Goal: Task Accomplishment & Management: Complete application form

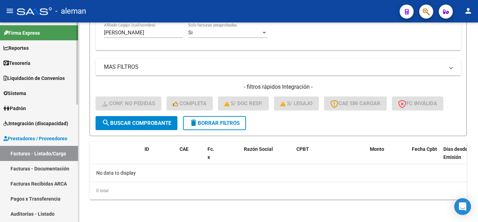
click at [35, 124] on span "Integración (discapacidad)" at bounding box center [36, 123] width 65 height 8
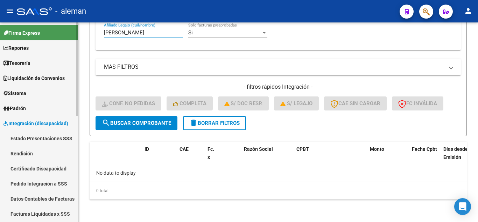
drag, startPoint x: 144, startPoint y: 33, endPoint x: 1, endPoint y: 30, distance: 142.5
click at [1, 30] on mat-sidenav-container "Firma Express Reportes Tablero de Control Ingresos Percibidos Análisis de todos…" at bounding box center [239, 121] width 478 height 199
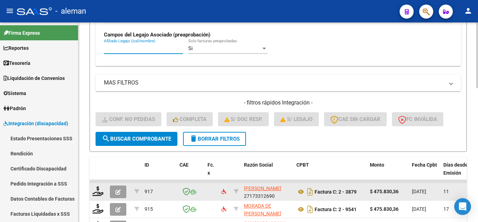
scroll to position [237, 0]
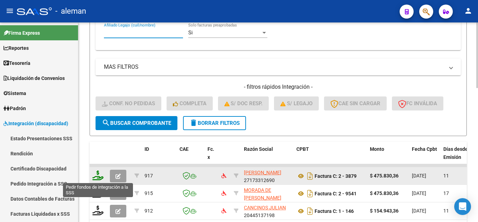
click at [98, 175] on icon at bounding box center [97, 175] width 11 height 10
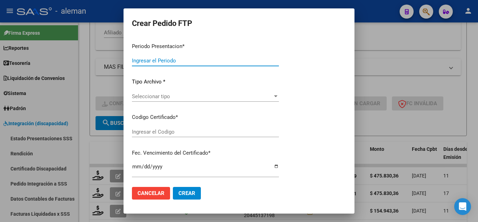
type input "202507"
type input "$ 475.830,36"
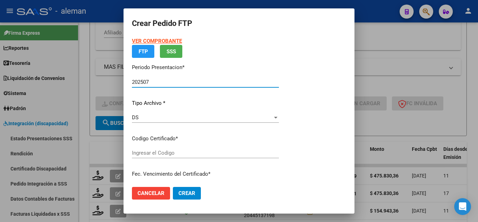
type input "ARG02000572183952023030120280301CBA536"
type input "[DATE]"
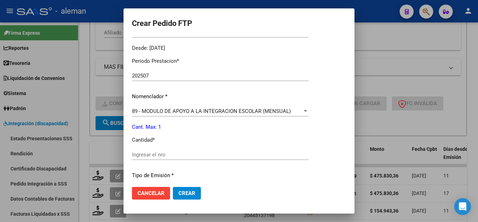
scroll to position [245, 0]
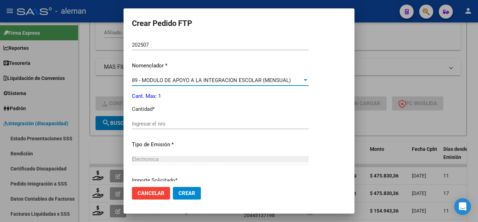
click at [307, 80] on div at bounding box center [306, 80] width 4 height 2
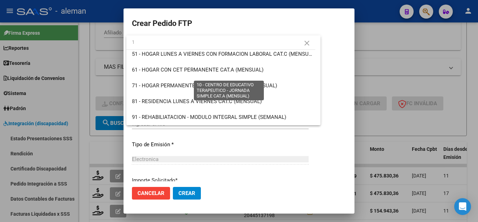
scroll to position [0, 0]
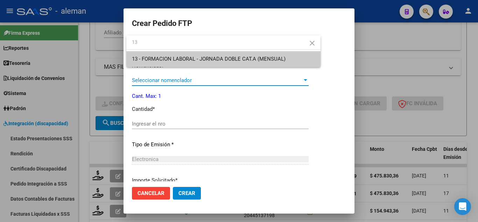
type input "13"
click at [150, 190] on div at bounding box center [239, 111] width 478 height 222
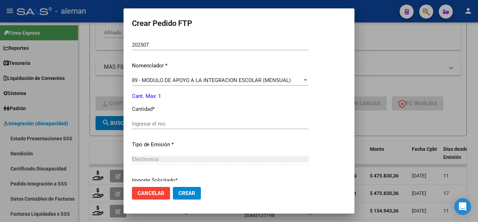
click at [160, 191] on span "Cancelar" at bounding box center [151, 193] width 27 height 6
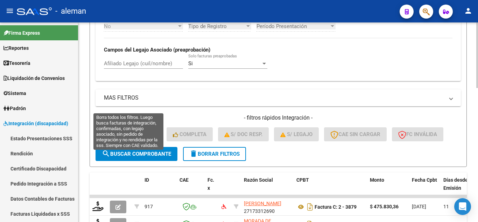
scroll to position [167, 0]
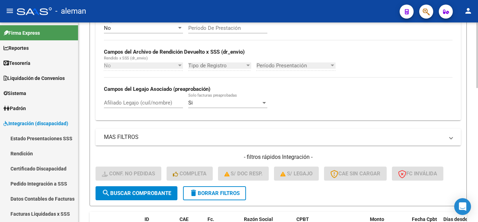
click at [140, 104] on input "Afiliado Legajo (cuil/nombre)" at bounding box center [143, 102] width 79 height 6
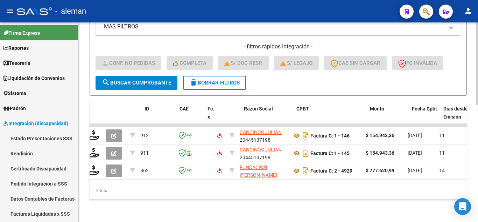
scroll to position [0, 0]
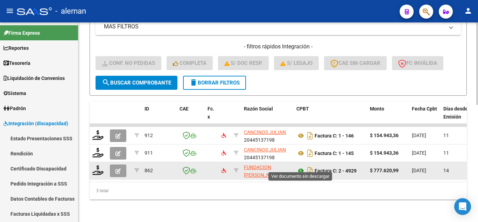
type input "[PERSON_NAME]"
click at [299, 166] on icon at bounding box center [300, 170] width 9 height 8
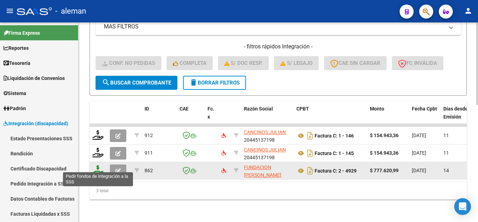
click at [99, 165] on icon at bounding box center [97, 170] width 11 height 10
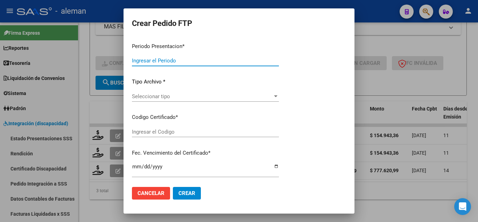
type input "202507"
type input "$ 777.620,99"
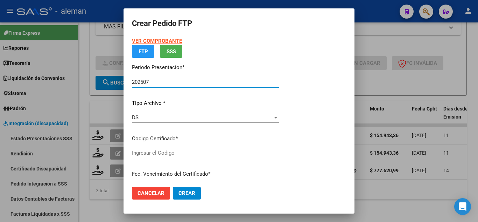
type input "ARG02000488604522022122720171227CBA536"
type input "[DATE]"
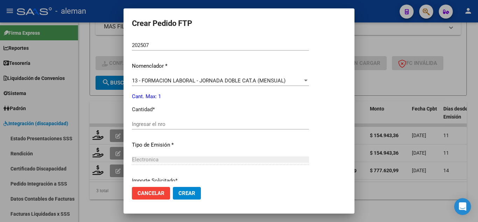
scroll to position [245, 0]
click at [308, 81] on div at bounding box center [306, 80] width 4 height 2
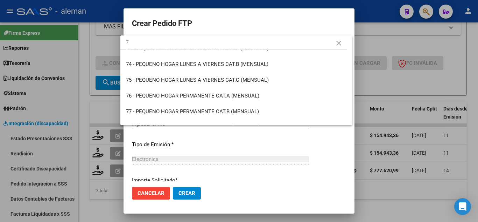
scroll to position [0, 0]
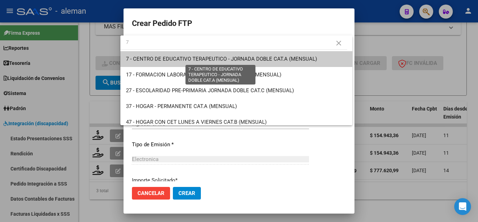
type input "7"
click at [271, 58] on span "7 - CENTRO DE EDUCATIVO TERAPEUTICO - JORNADA DOBLE CAT.A (MENSUAL)" at bounding box center [221, 59] width 191 height 6
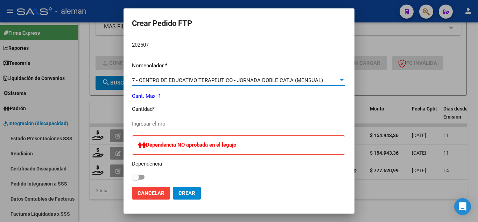
click at [173, 125] on input "Ingresar el nro" at bounding box center [238, 123] width 213 height 6
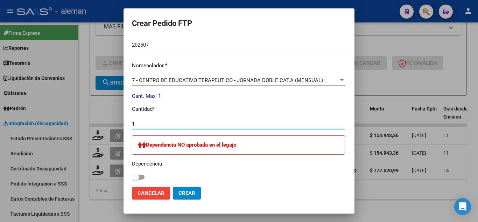
type input "1"
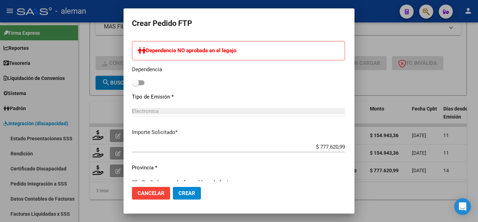
scroll to position [352, 0]
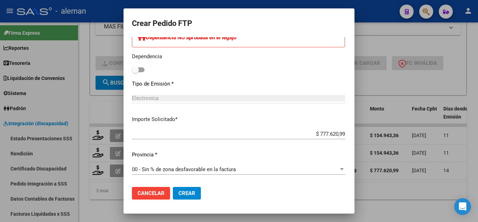
click at [173, 195] on button "Crear" at bounding box center [187, 193] width 28 height 13
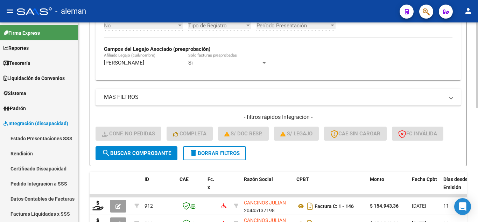
scroll to position [195, 0]
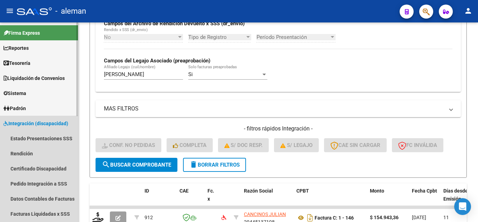
click at [35, 123] on span "Integración (discapacidad)" at bounding box center [36, 123] width 65 height 8
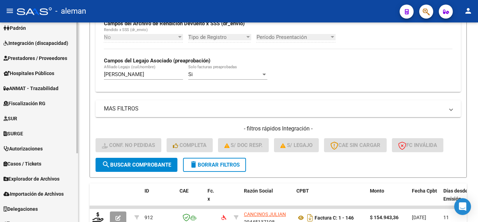
scroll to position [70, 0]
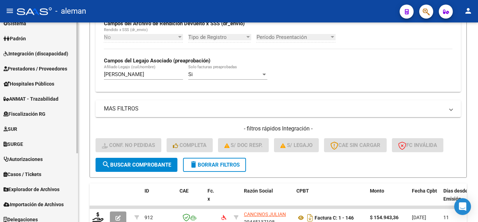
click at [44, 54] on span "Integración (discapacidad)" at bounding box center [36, 54] width 65 height 8
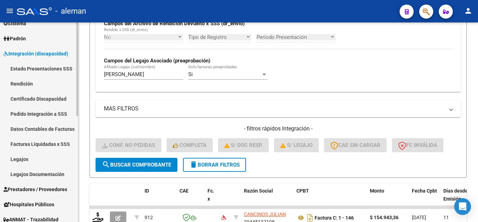
click at [26, 157] on link "Legajos" at bounding box center [39, 158] width 78 height 15
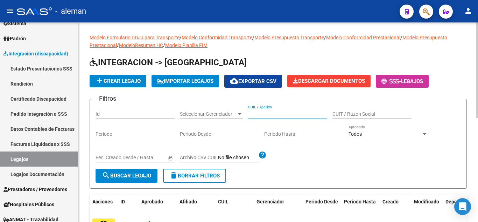
click at [310, 113] on input "CUIL / Apellido" at bounding box center [287, 114] width 79 height 6
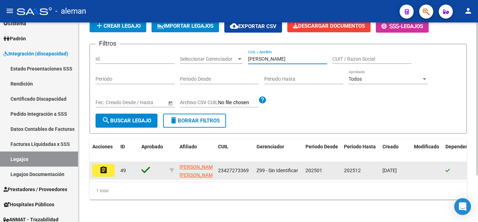
type input "[PERSON_NAME]"
click at [107, 164] on button "assignment" at bounding box center [103, 170] width 22 height 13
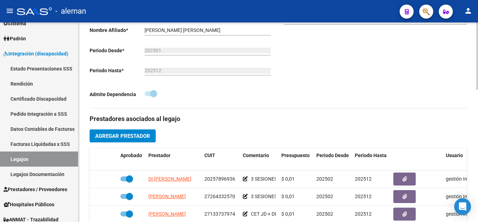
scroll to position [175, 0]
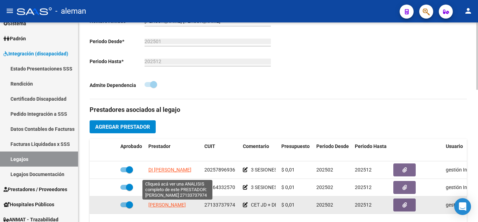
click at [185, 204] on span "[PERSON_NAME]" at bounding box center [166, 205] width 37 height 6
type textarea "27133737974"
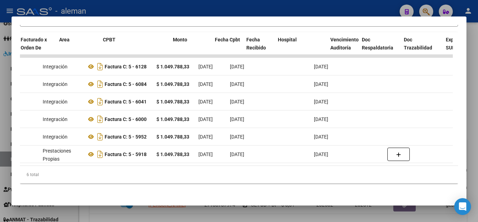
scroll to position [0, 93]
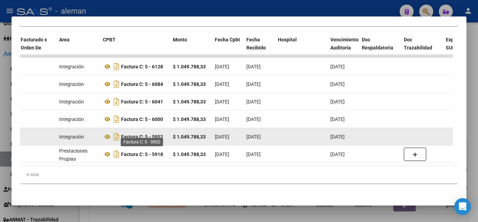
click at [163, 134] on strong "Factura C: 5 - 5952" at bounding box center [142, 137] width 42 height 6
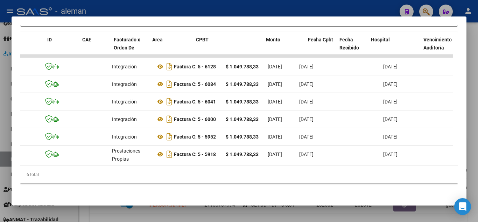
scroll to position [0, 0]
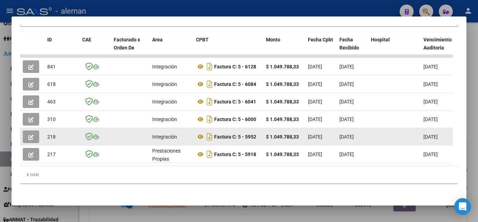
click at [29, 133] on span "button" at bounding box center [30, 136] width 5 height 6
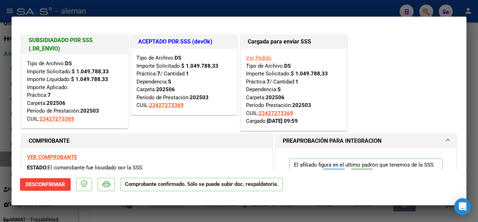
type input "$ 0,00"
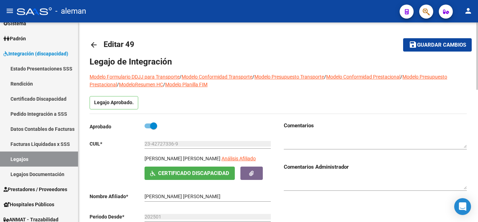
click at [94, 48] on mat-icon "arrow_back" at bounding box center [94, 45] width 8 height 8
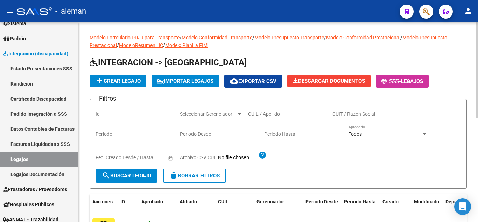
click at [289, 115] on input "CUIL / Apellido" at bounding box center [287, 114] width 79 height 6
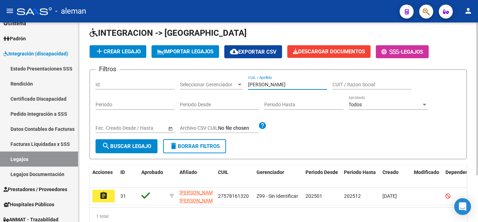
scroll to position [61, 0]
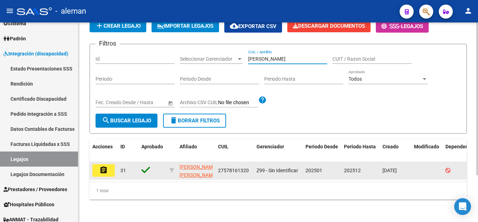
type input "[PERSON_NAME]"
click at [102, 166] on mat-icon "assignment" at bounding box center [103, 170] width 8 height 8
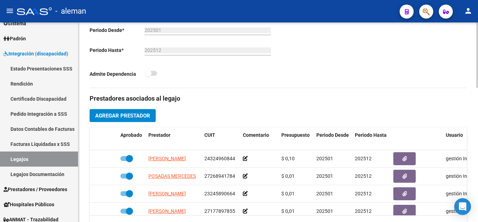
scroll to position [210, 0]
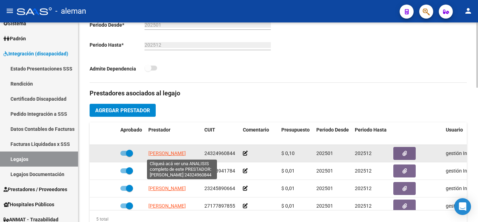
click at [166, 154] on span "[PERSON_NAME]" at bounding box center [166, 153] width 37 height 6
type textarea "24324960844"
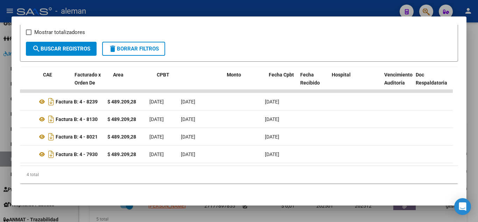
scroll to position [0, 0]
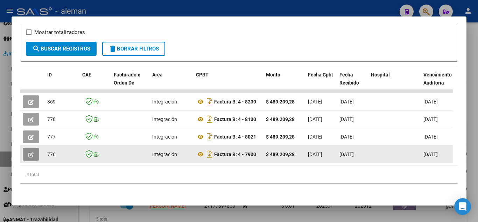
click at [27, 148] on button "button" at bounding box center [31, 154] width 16 height 13
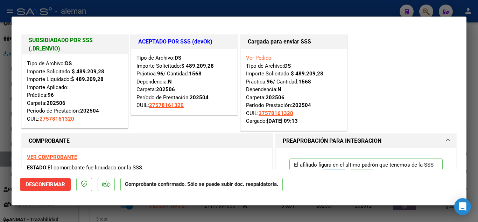
type input "$ 0,00"
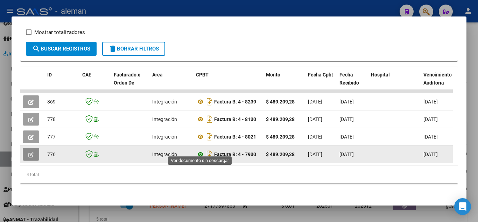
click at [202, 151] on icon at bounding box center [200, 154] width 9 height 8
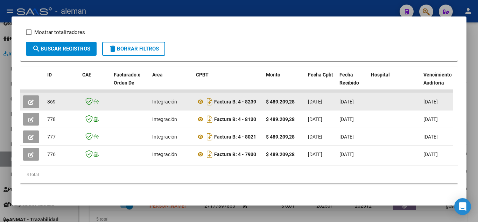
click at [31, 98] on span "button" at bounding box center [30, 101] width 5 height 6
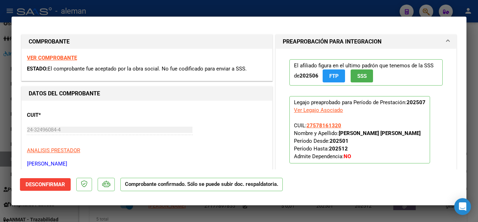
click at [50, 58] on strong "VER COMPROBANTE" at bounding box center [52, 58] width 50 height 6
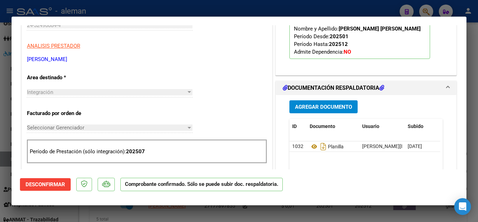
scroll to position [105, 0]
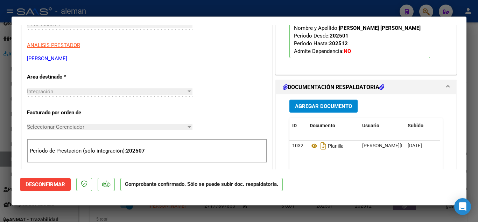
type input "$ 0,00"
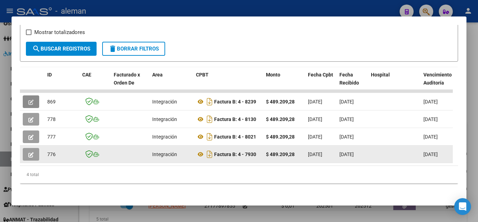
click at [34, 150] on button "button" at bounding box center [31, 154] width 16 height 13
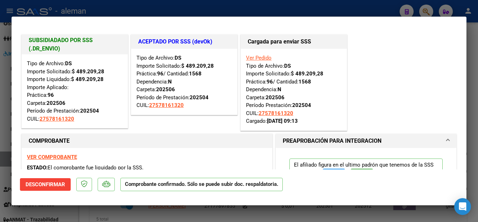
type input "$ 0,00"
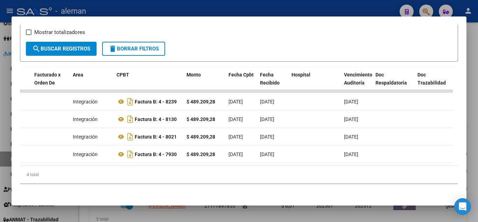
scroll to position [0, 0]
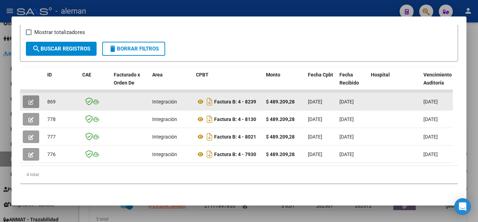
click at [34, 95] on button "button" at bounding box center [31, 101] width 16 height 13
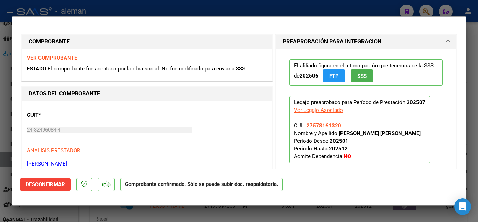
click at [62, 183] on span "Desconfirmar" at bounding box center [46, 184] width 40 height 6
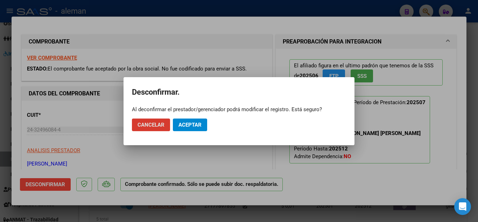
click at [194, 122] on span "Aceptar" at bounding box center [190, 124] width 23 height 6
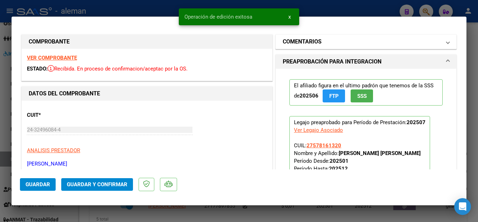
click at [381, 38] on mat-panel-title "COMENTARIOS" at bounding box center [362, 41] width 158 height 8
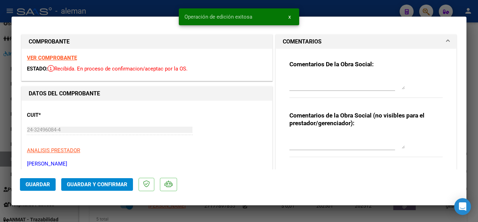
click at [314, 81] on textarea at bounding box center [347, 82] width 116 height 14
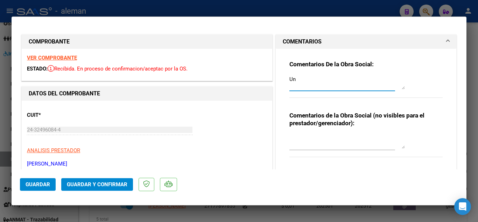
type textarea "U"
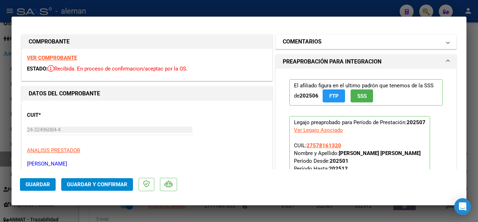
drag, startPoint x: 324, startPoint y: 44, endPoint x: 321, endPoint y: 51, distance: 8.3
click at [324, 44] on mat-panel-title "COMENTARIOS" at bounding box center [362, 41] width 158 height 8
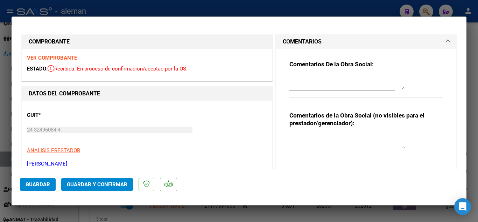
click at [301, 86] on textarea at bounding box center [347, 82] width 116 height 14
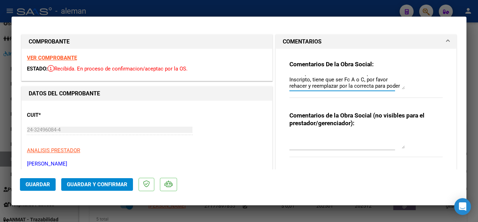
scroll to position [12, 0]
type textarea "No se puede emitir Fc B a un Responsable Inscripto, tiene que ser Fc A o C, por…"
click at [41, 188] on button "Guardar" at bounding box center [38, 184] width 36 height 13
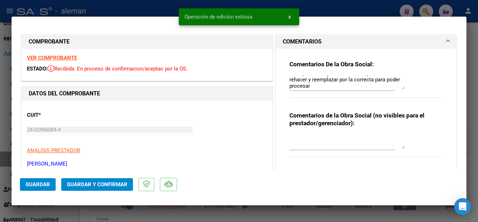
type input "$ 0,00"
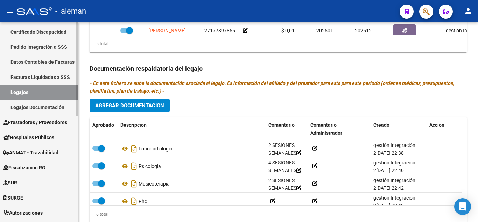
scroll to position [140, 0]
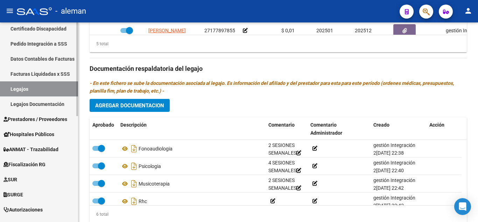
click at [54, 116] on span "Prestadores / Proveedores" at bounding box center [36, 119] width 64 height 8
